Goal: Register for event/course

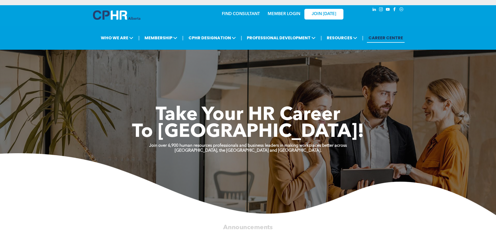
click at [292, 16] on link "MEMBER LOGIN" at bounding box center [284, 14] width 33 height 4
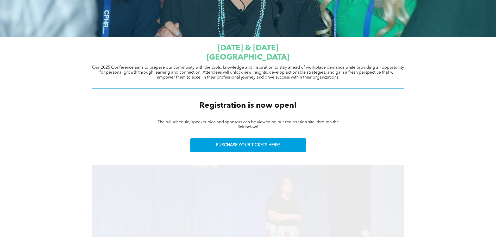
scroll to position [156, 0]
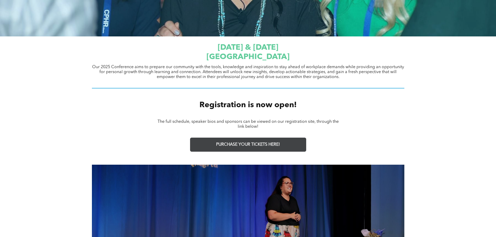
click at [256, 145] on span "PURCHASE YOUR TICKETS HERE!" at bounding box center [248, 144] width 64 height 5
